Goal: Information Seeking & Learning: Learn about a topic

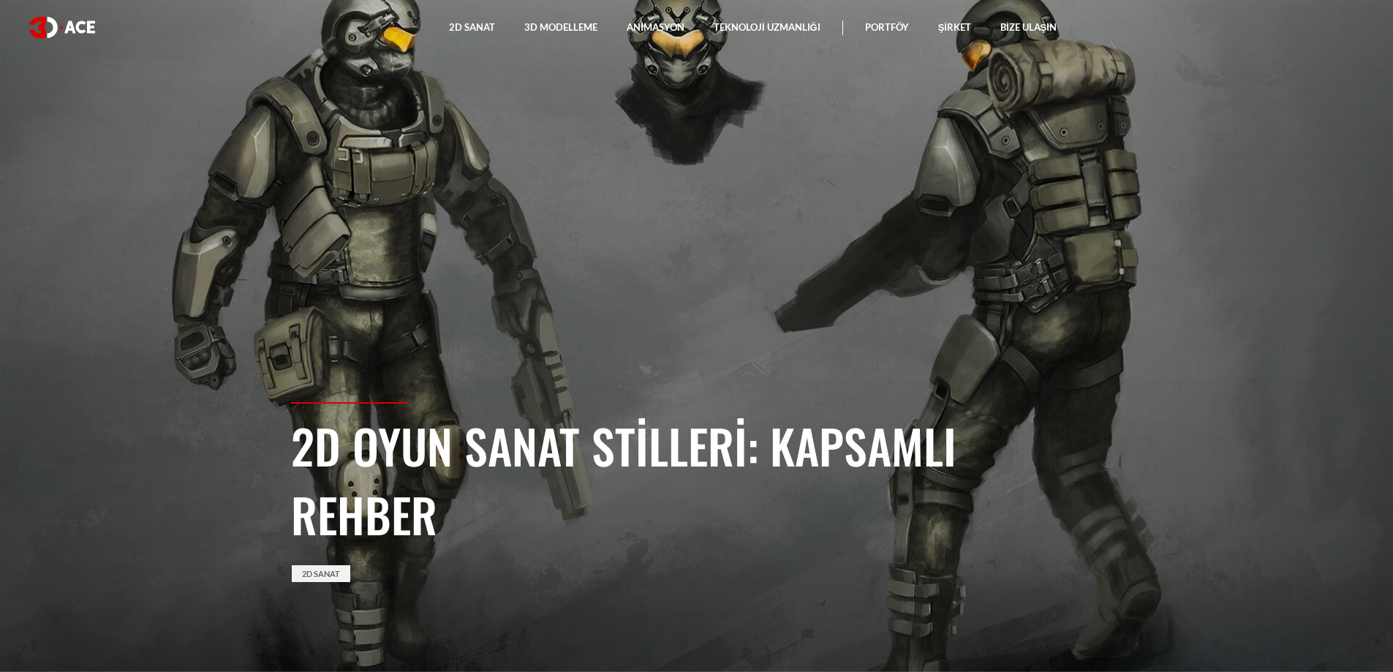
drag, startPoint x: 302, startPoint y: 449, endPoint x: 267, endPoint y: 447, distance: 35.1
click at [267, 447] on section "2D Oyun Sanat Stilleri: Kapsamlı Rehber 2D Sanat" at bounding box center [696, 336] width 1393 height 672
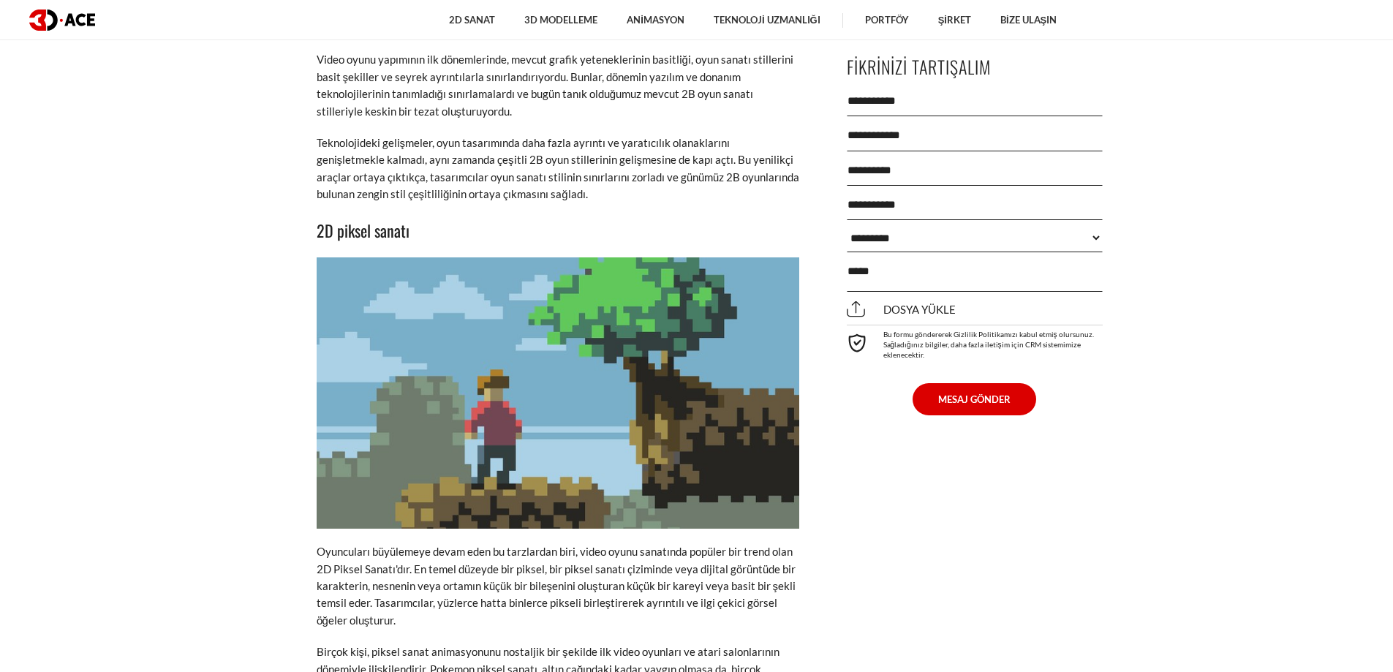
scroll to position [2924, 0]
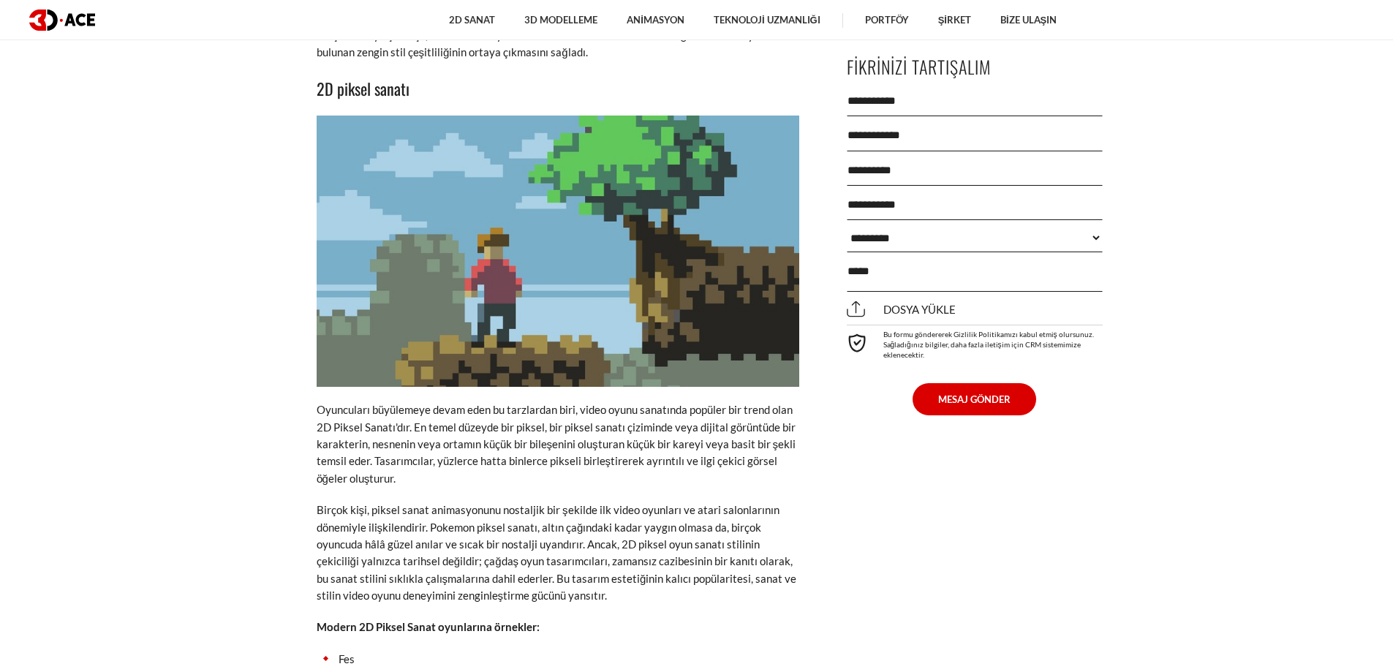
drag, startPoint x: 309, startPoint y: 58, endPoint x: 262, endPoint y: 66, distance: 47.5
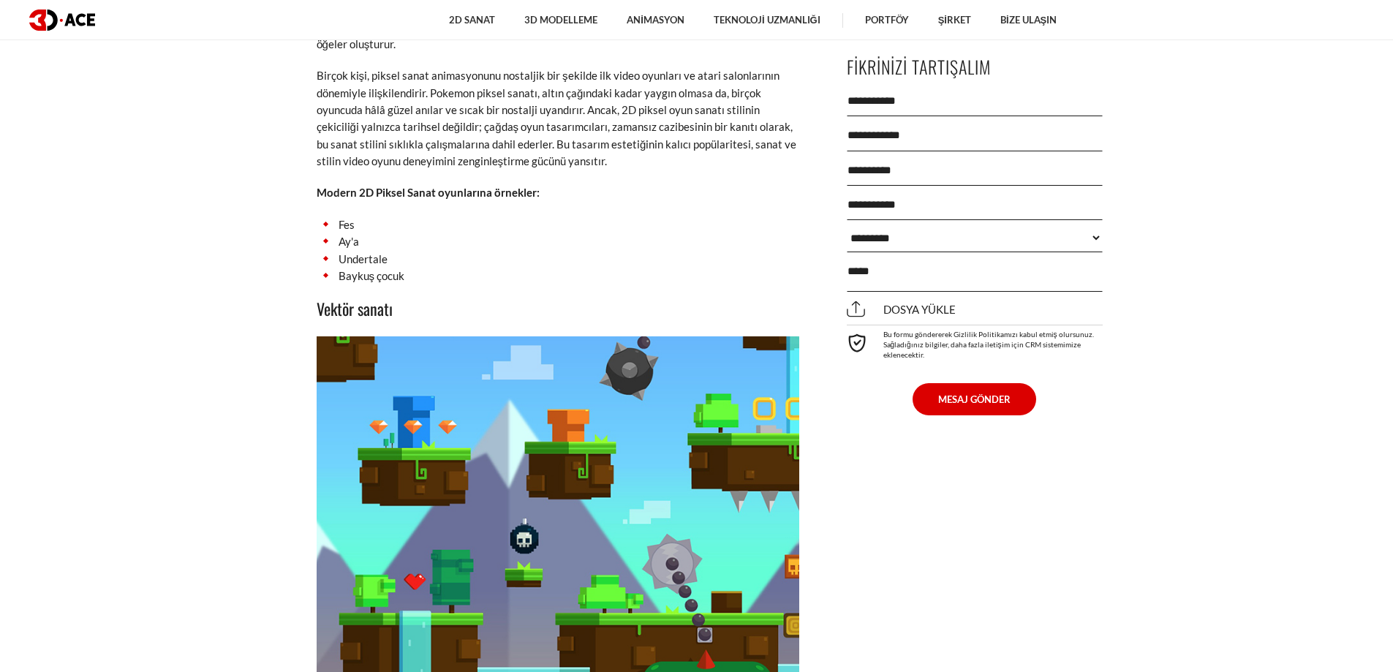
scroll to position [3509, 0]
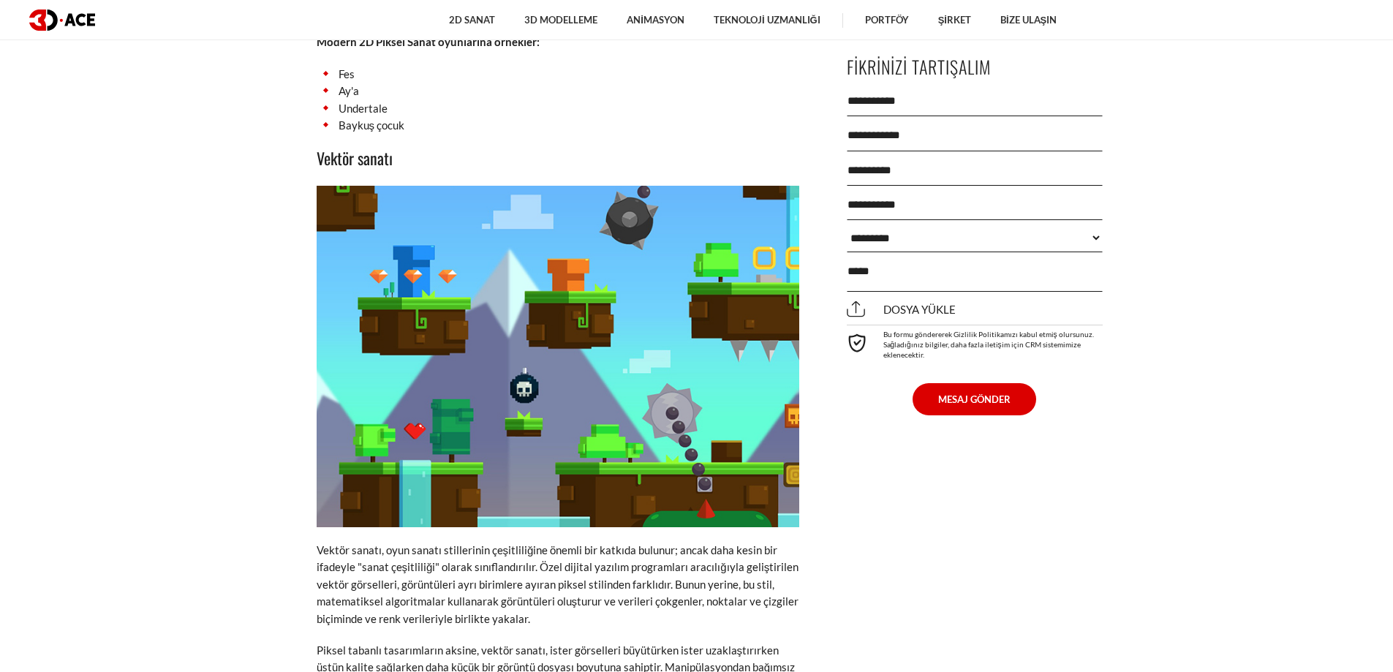
drag, startPoint x: 313, startPoint y: 118, endPoint x: 291, endPoint y: 113, distance: 22.5
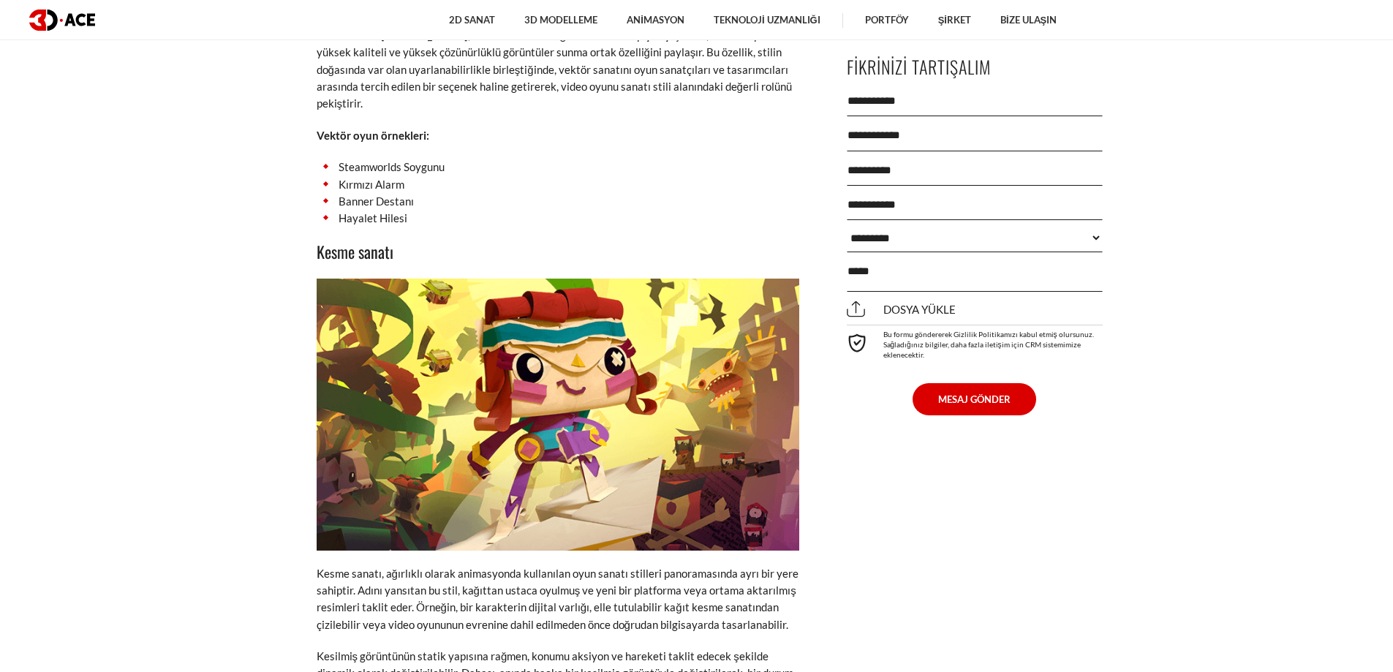
scroll to position [4240, 0]
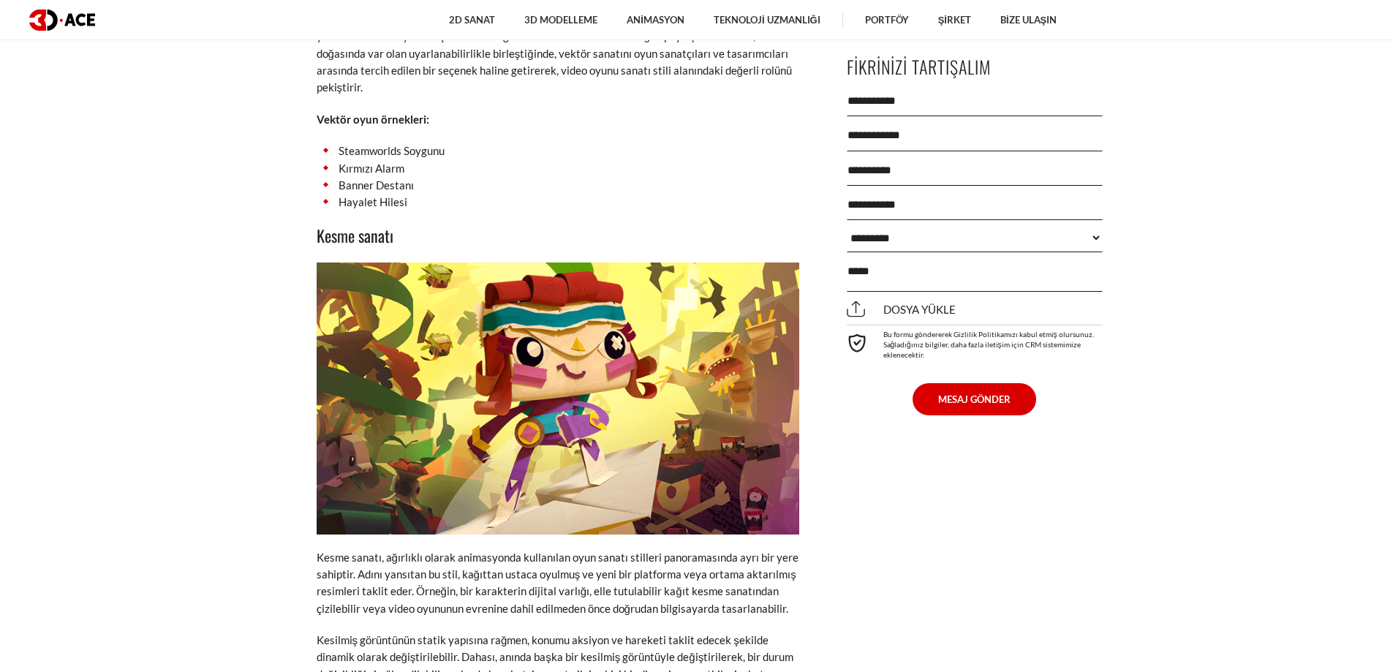
drag, startPoint x: 318, startPoint y: 184, endPoint x: 287, endPoint y: 181, distance: 31.6
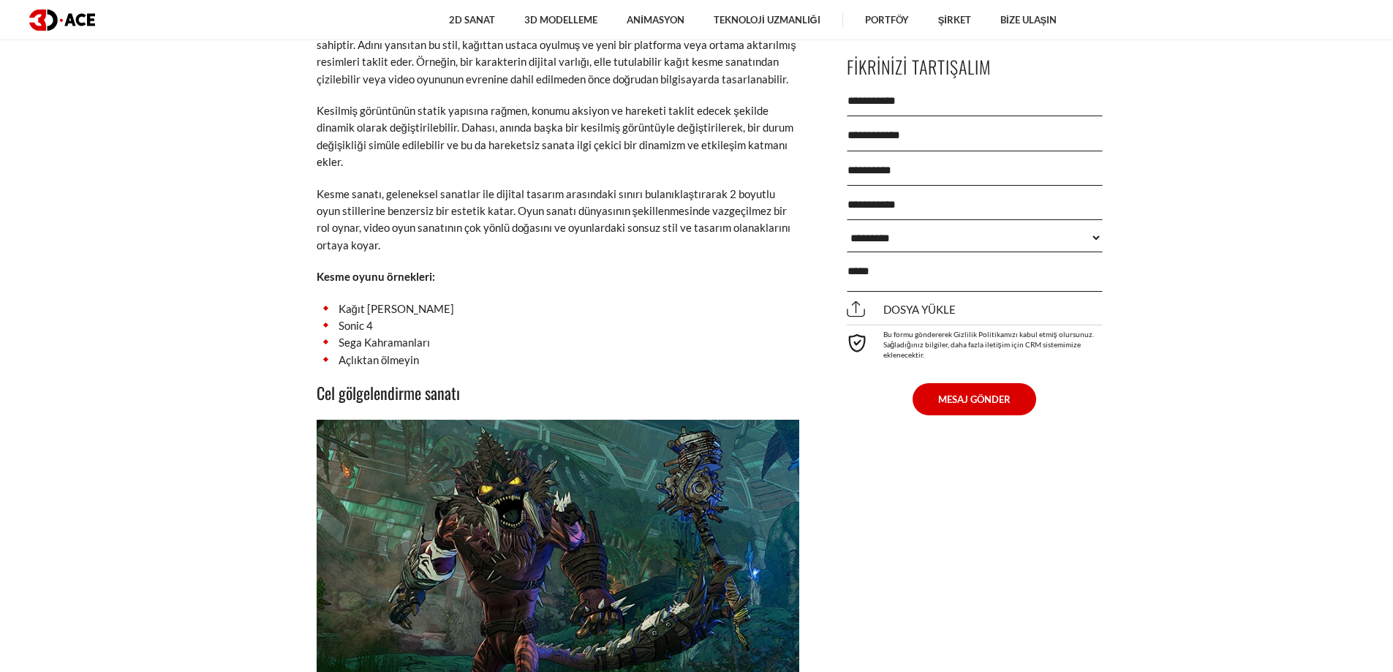
scroll to position [4898, 0]
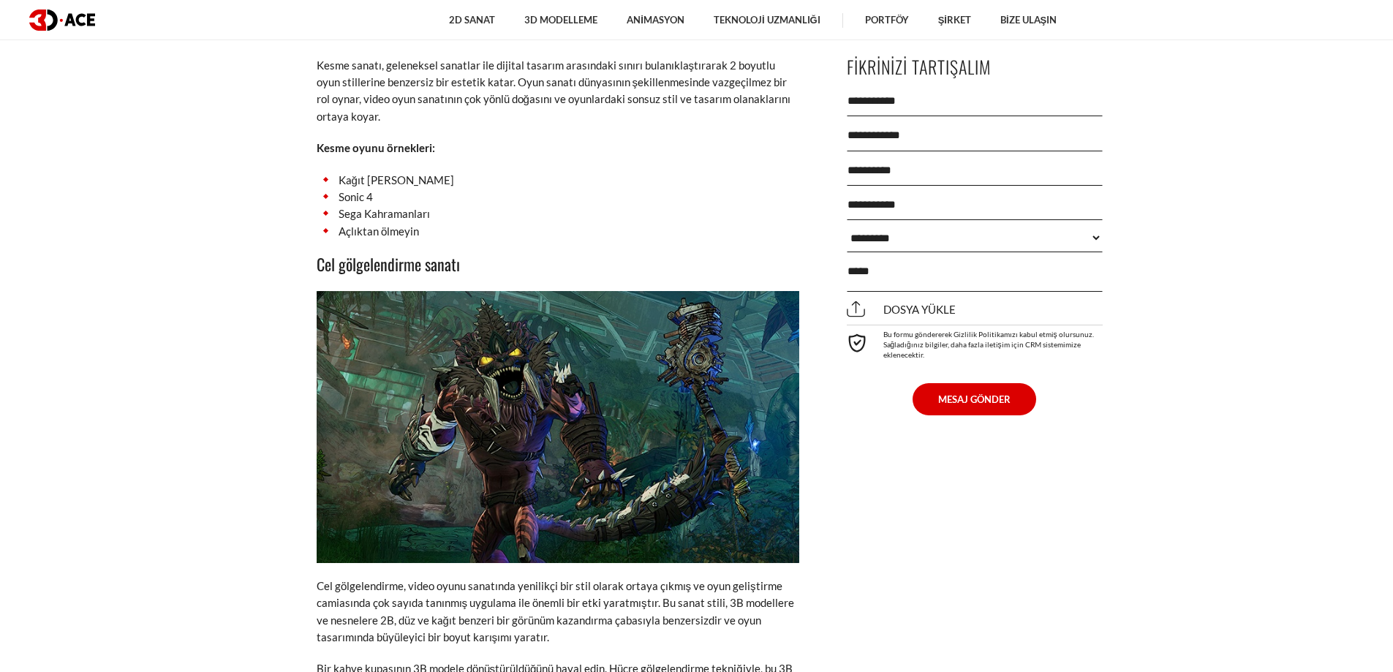
drag, startPoint x: 319, startPoint y: 216, endPoint x: 277, endPoint y: 219, distance: 42.6
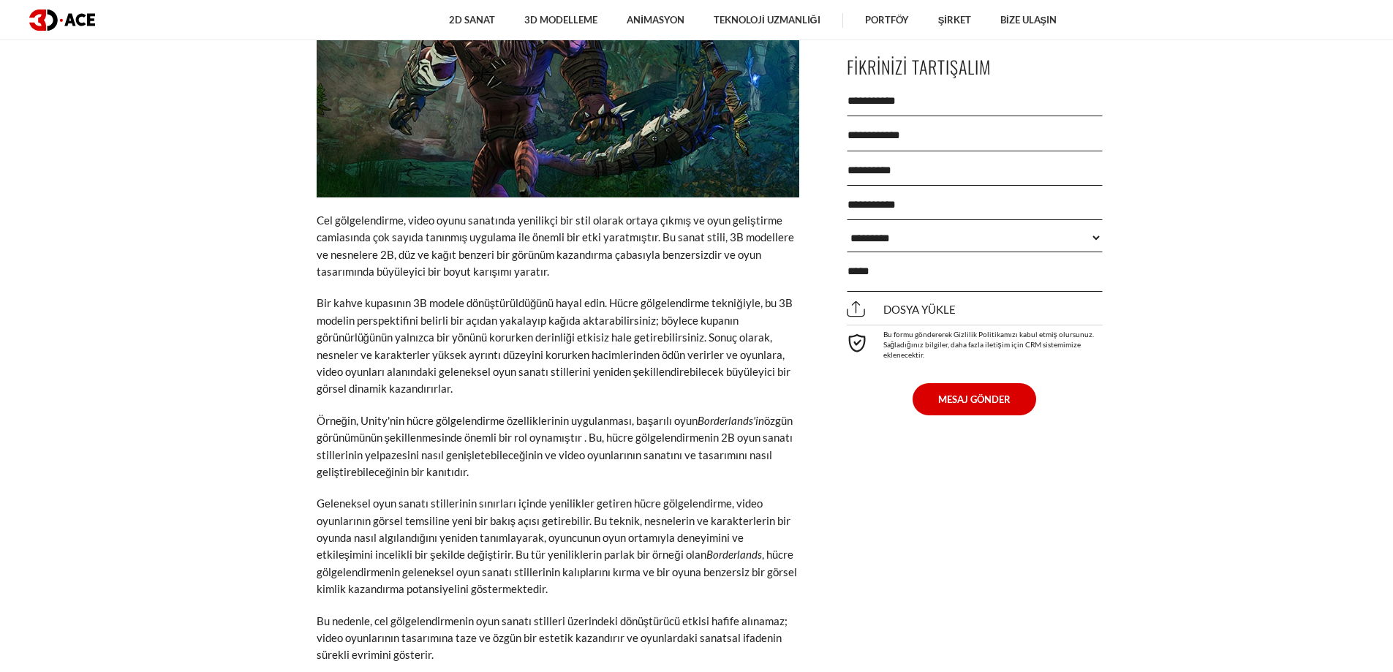
drag, startPoint x: 319, startPoint y: 302, endPoint x: 243, endPoint y: 325, distance: 79.6
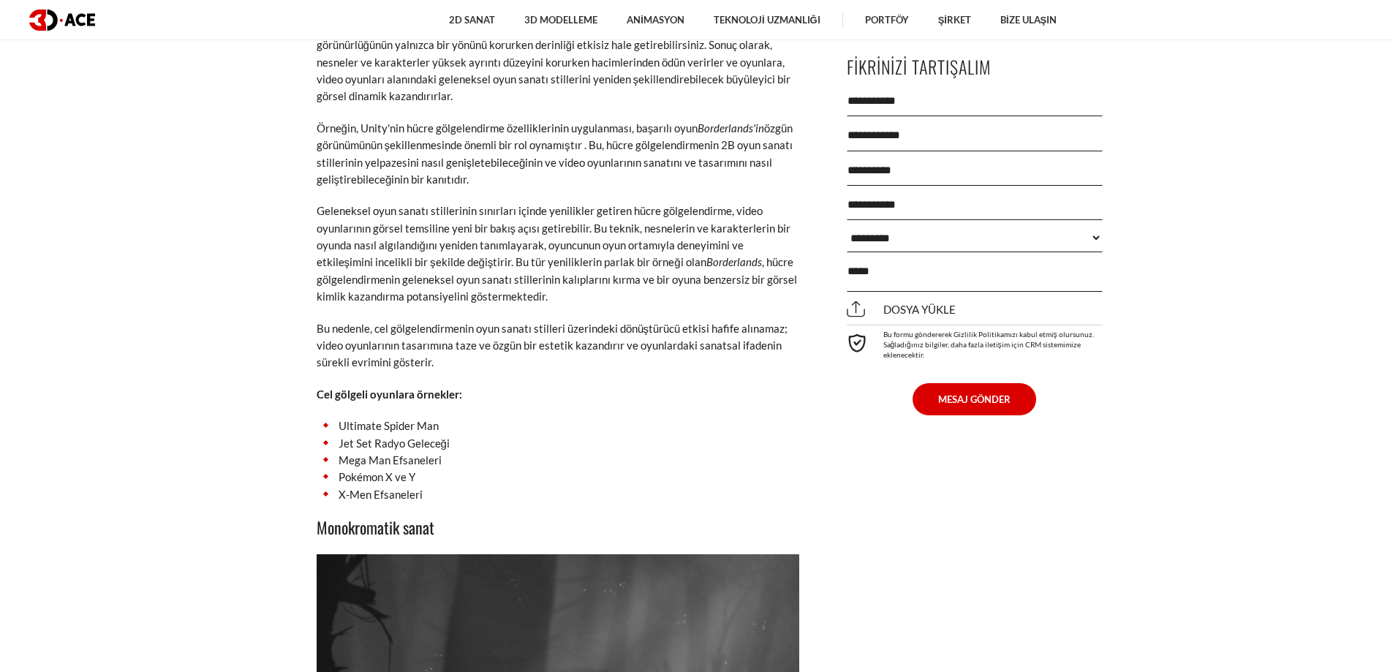
scroll to position [5849, 0]
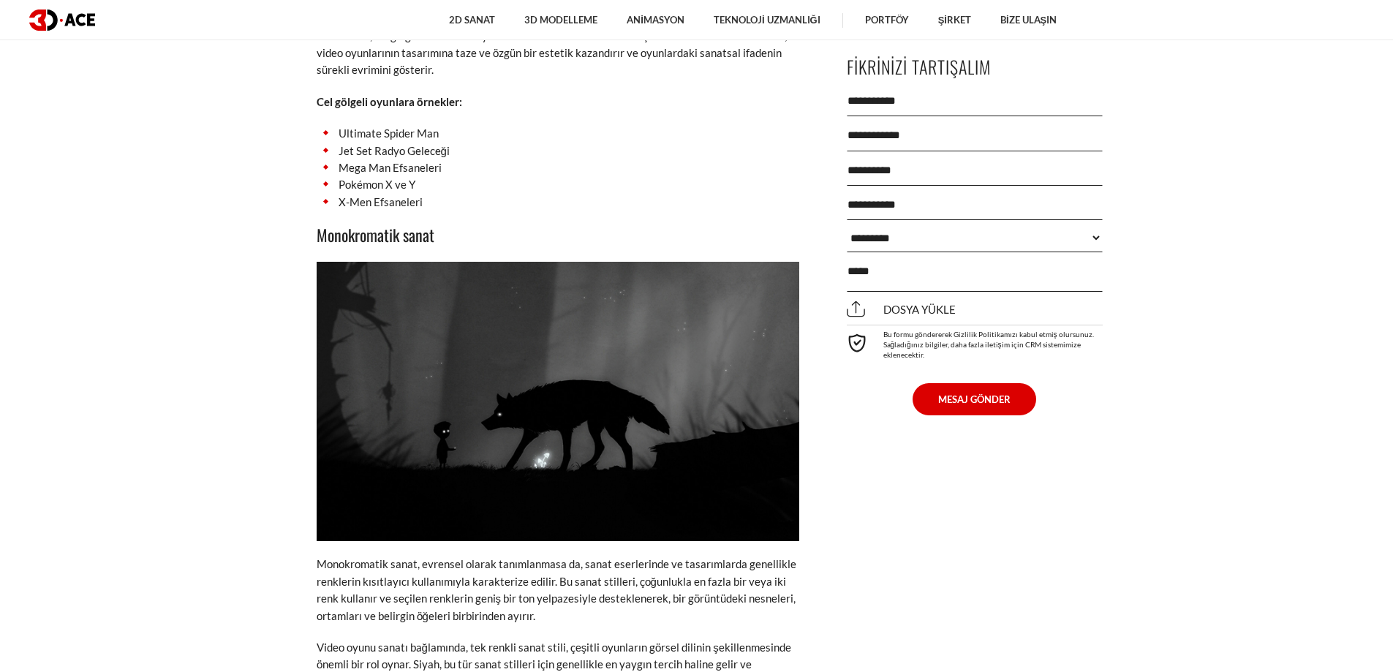
drag, startPoint x: 338, startPoint y: 181, endPoint x: 254, endPoint y: 194, distance: 85.1
click at [254, 194] on section "[DATE] [GEOGRAPHIC_DATA] Piksel sanatı Vektör sanatı Kesme sanatı Cel gölgelend…" at bounding box center [696, 177] width 1393 height 10708
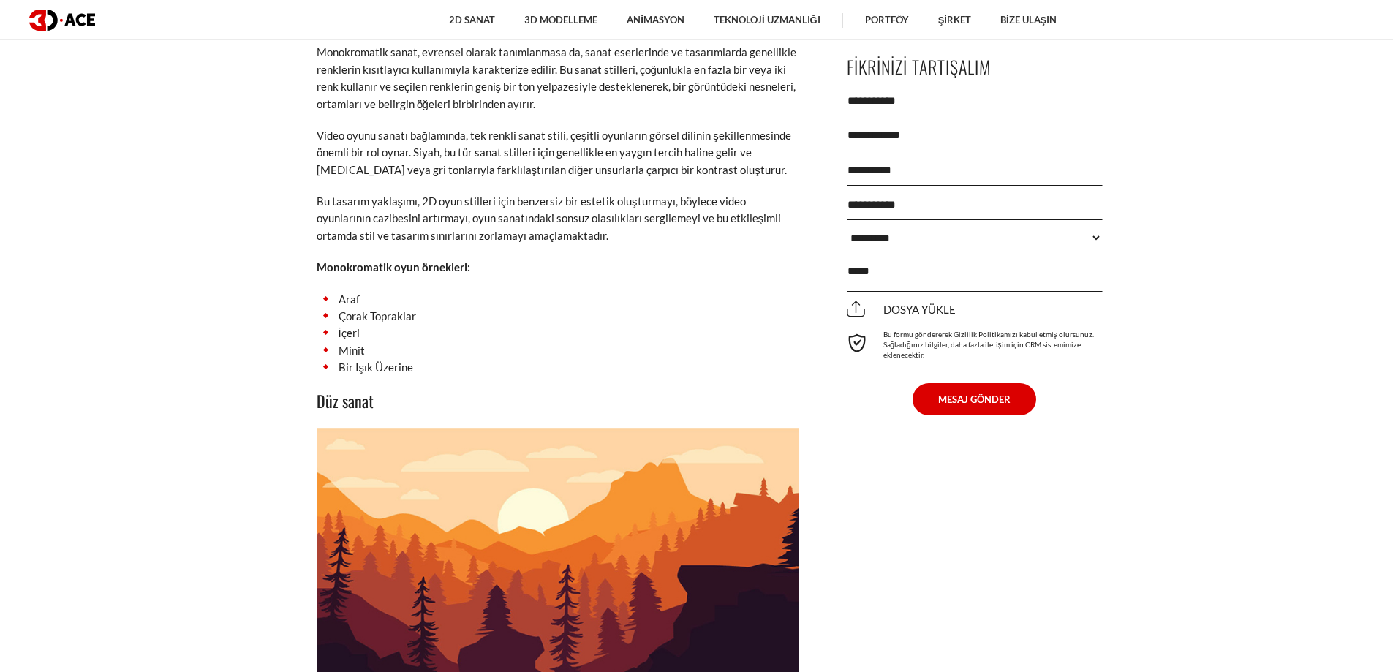
scroll to position [6580, 0]
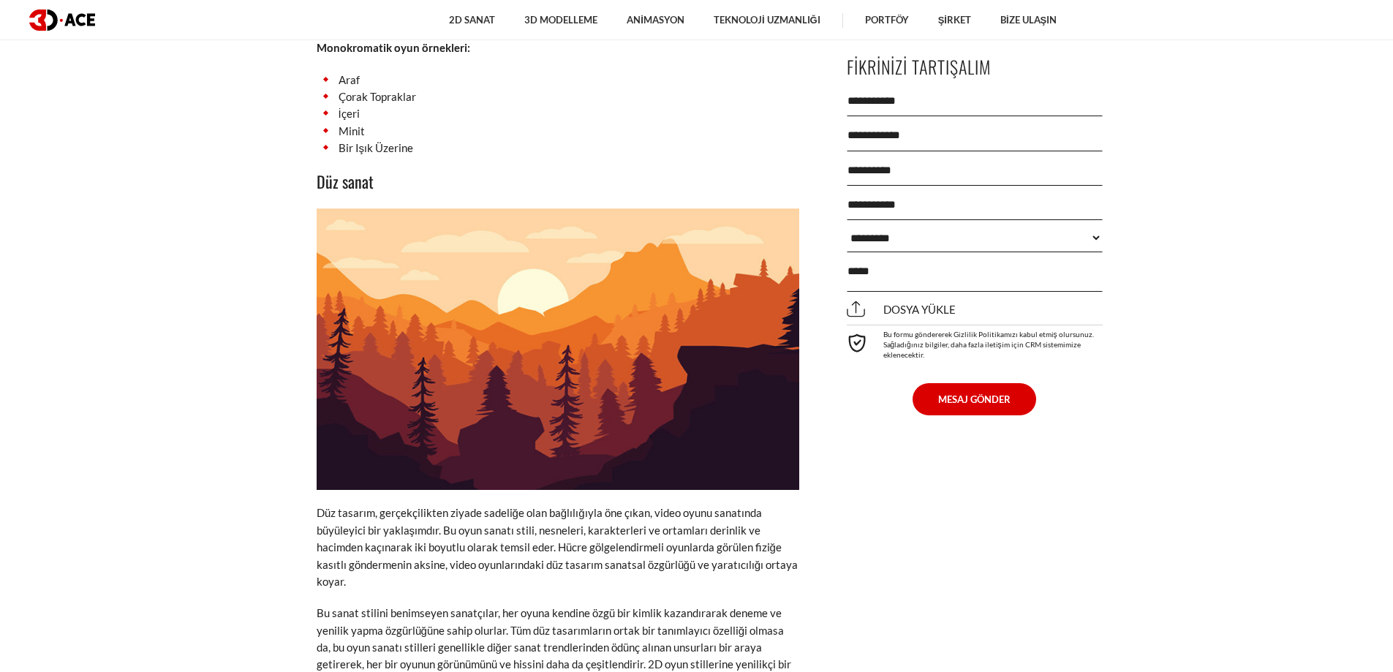
drag, startPoint x: 317, startPoint y: 135, endPoint x: 305, endPoint y: 125, distance: 15.6
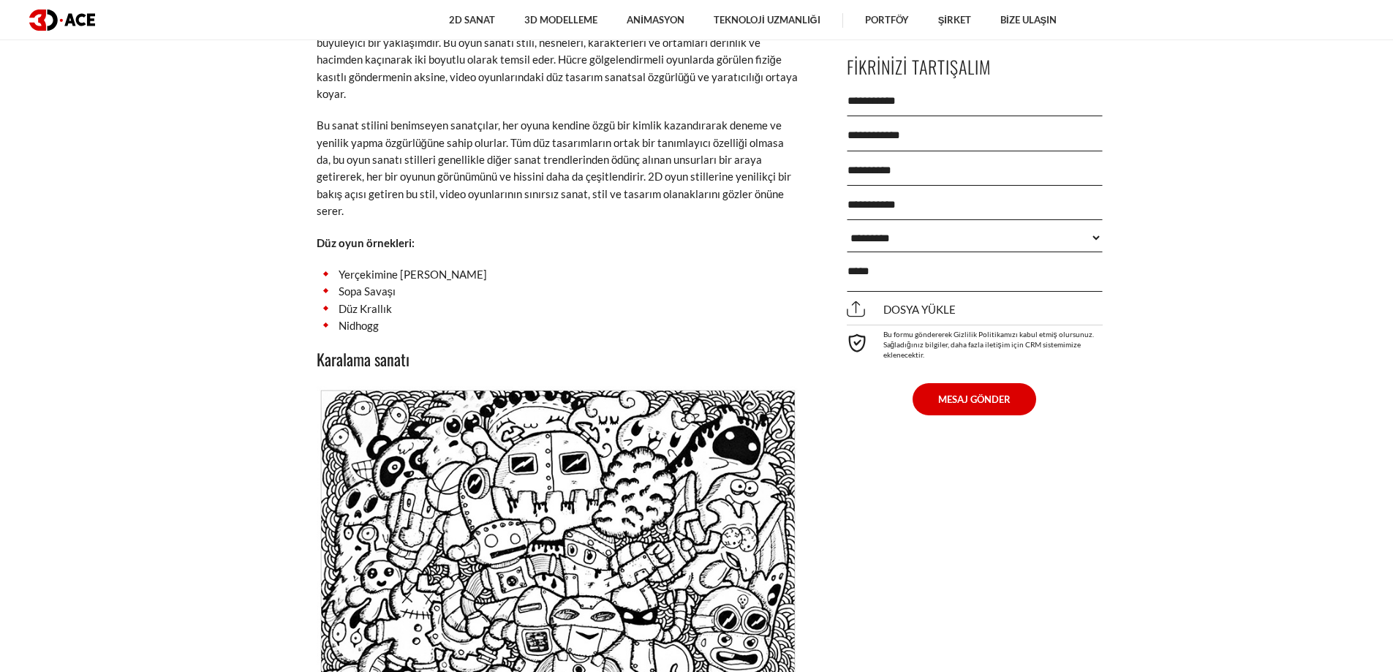
scroll to position [7238, 0]
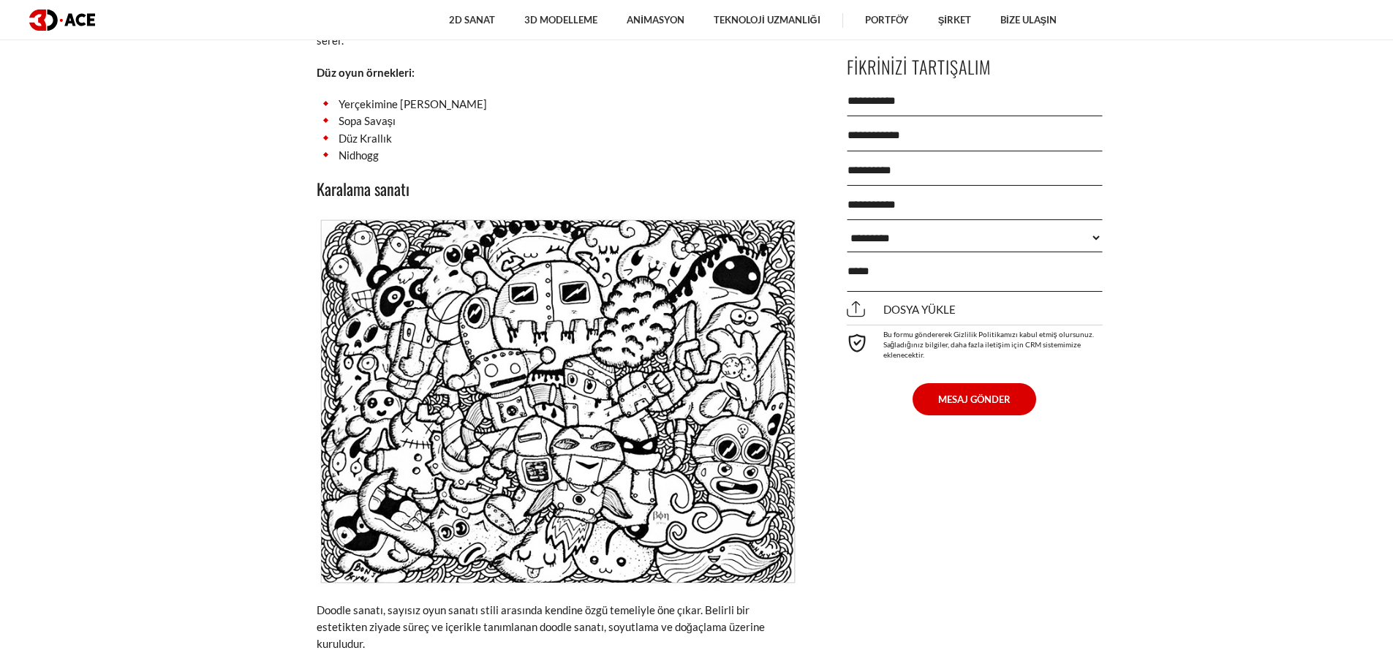
drag, startPoint x: 315, startPoint y: 114, endPoint x: 295, endPoint y: 121, distance: 21.5
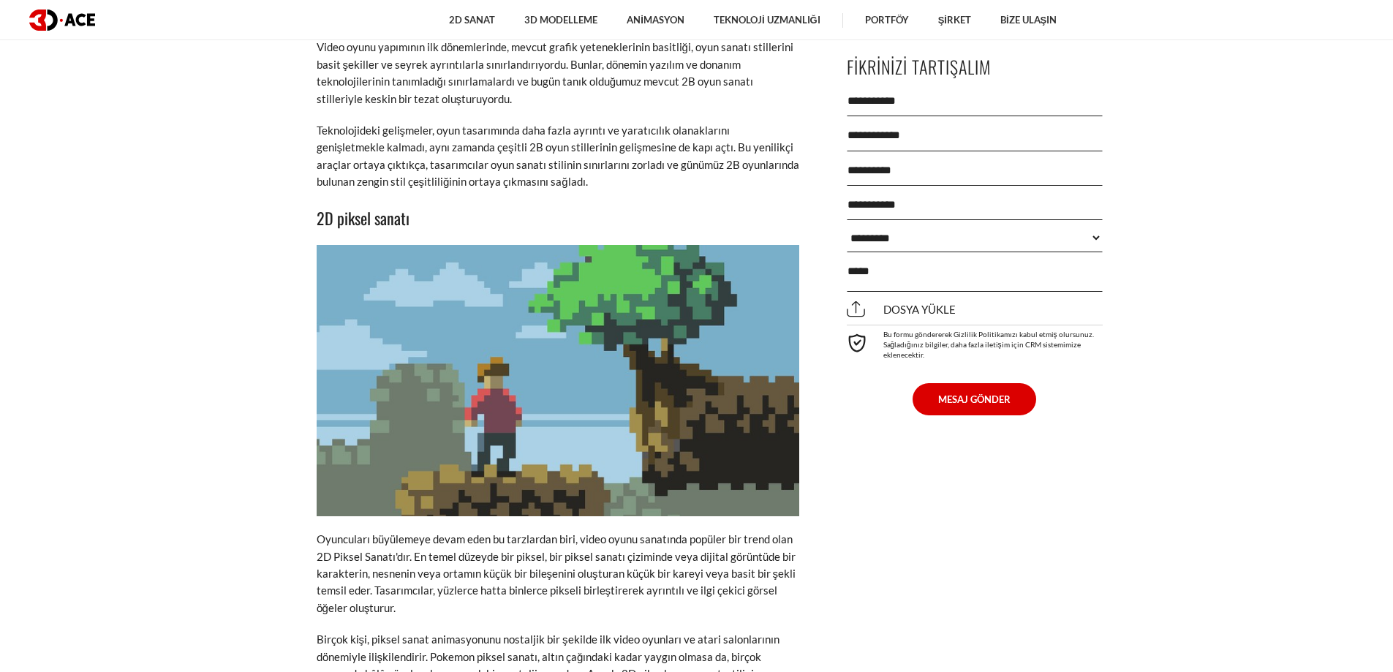
scroll to position [2705, 0]
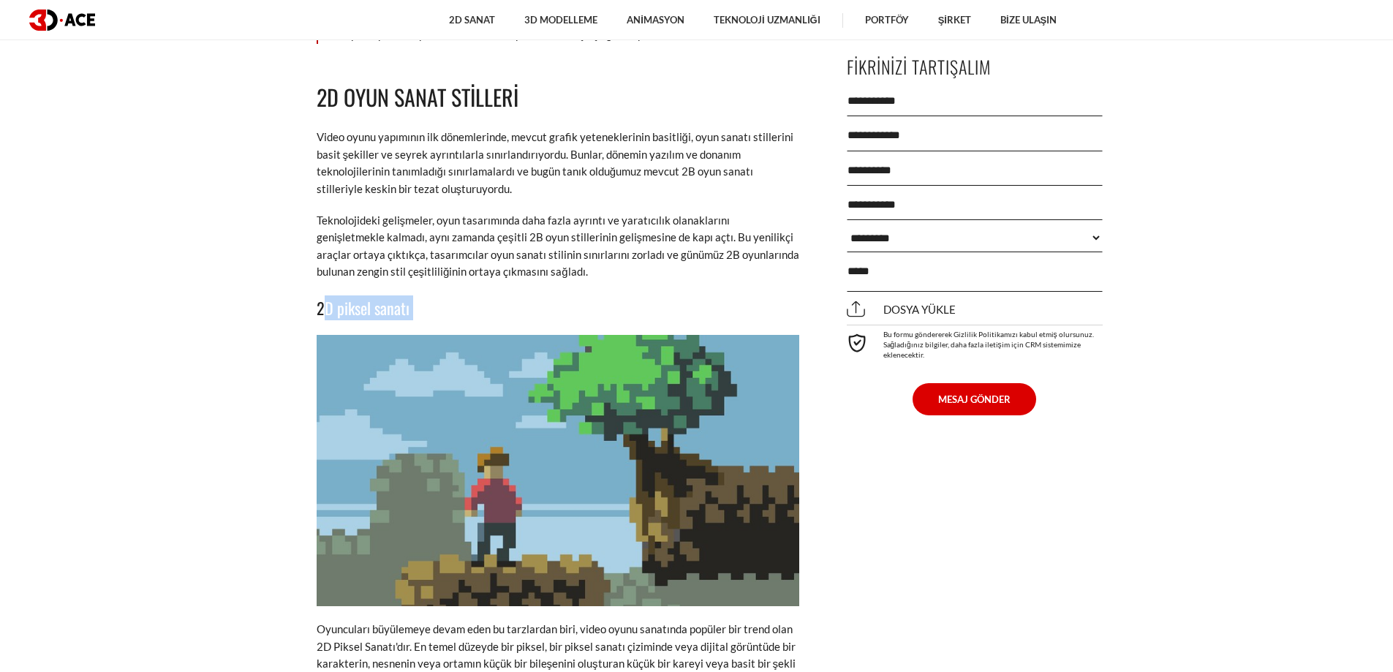
drag, startPoint x: 323, startPoint y: 269, endPoint x: 439, endPoint y: 294, distance: 118.9
drag, startPoint x: 256, startPoint y: 273, endPoint x: 304, endPoint y: 279, distance: 48.7
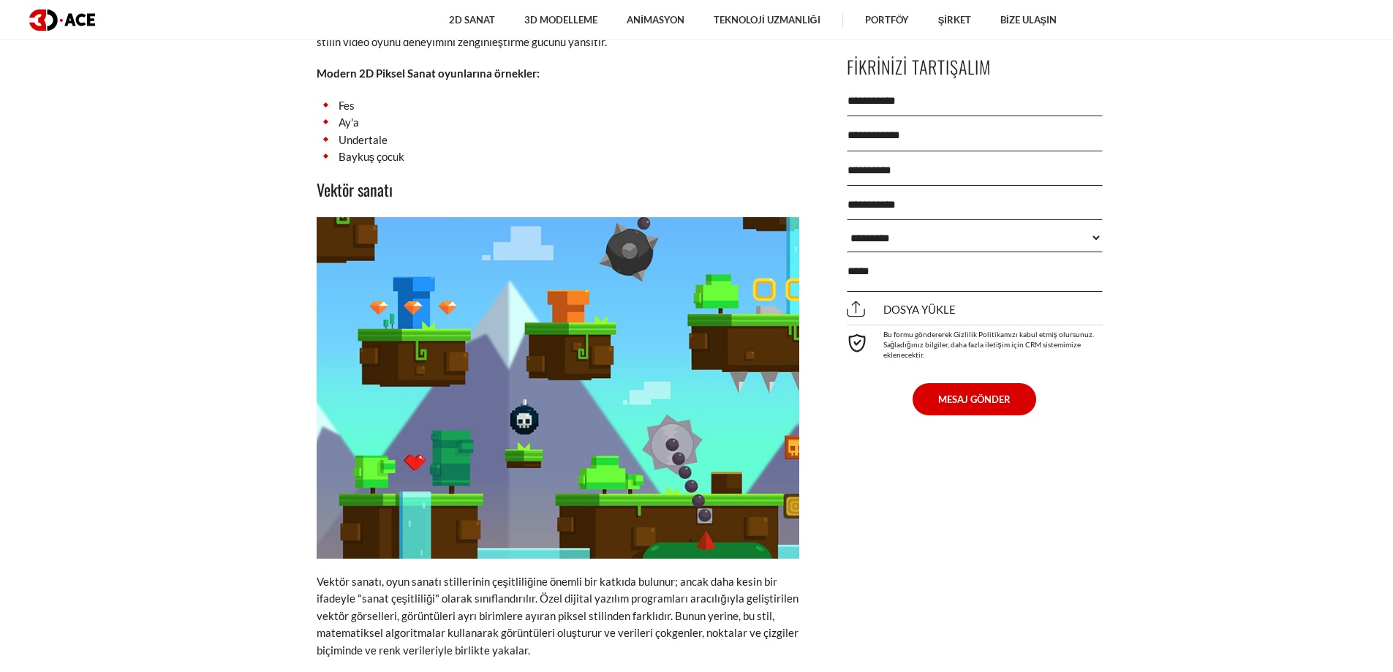
scroll to position [3214, 0]
